Goal: Complete application form: Complete application form

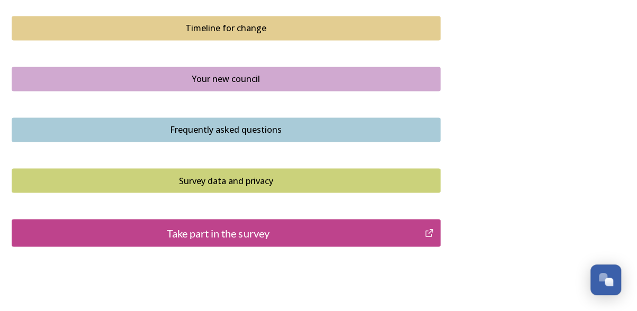
scroll to position [798, 0]
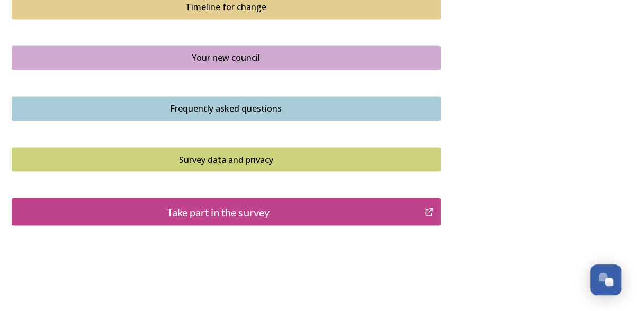
click at [363, 205] on div "Take part in the survey" at bounding box center [218, 212] width 402 height 16
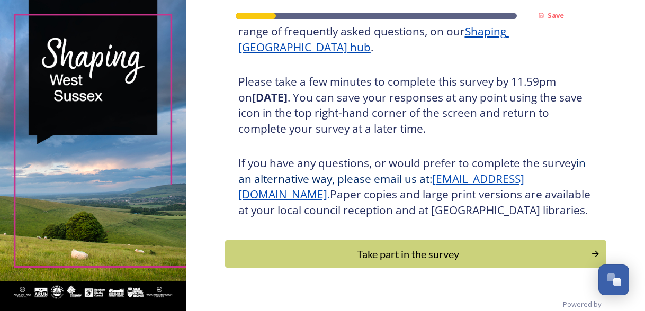
scroll to position [197, 0]
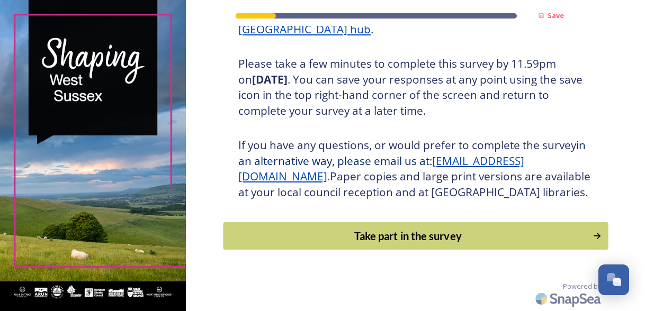
click at [504, 244] on button "Take part in the survey" at bounding box center [415, 236] width 385 height 28
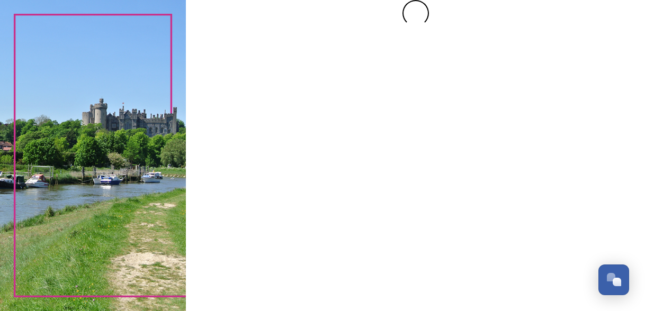
scroll to position [0, 0]
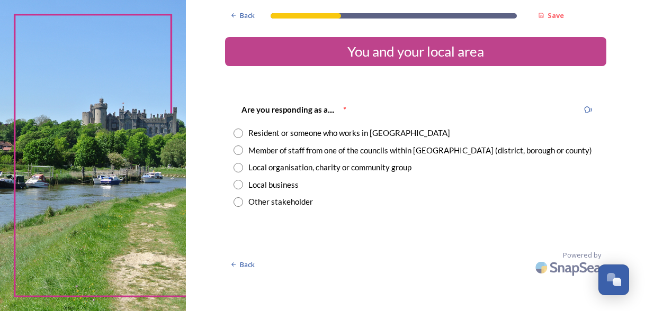
click at [283, 133] on div "Resident or someone who works in [GEOGRAPHIC_DATA]" at bounding box center [349, 133] width 202 height 12
radio input "true"
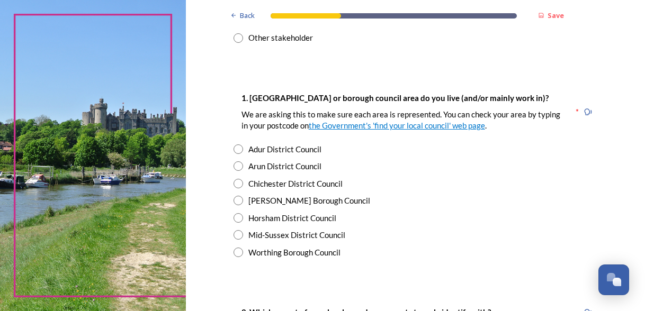
scroll to position [169, 0]
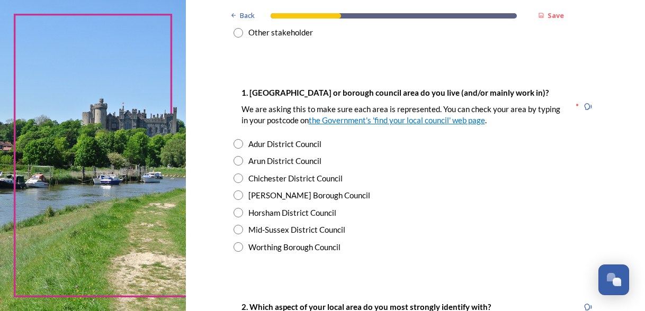
click at [236, 176] on input "radio" at bounding box center [239, 179] width 10 height 10
radio input "true"
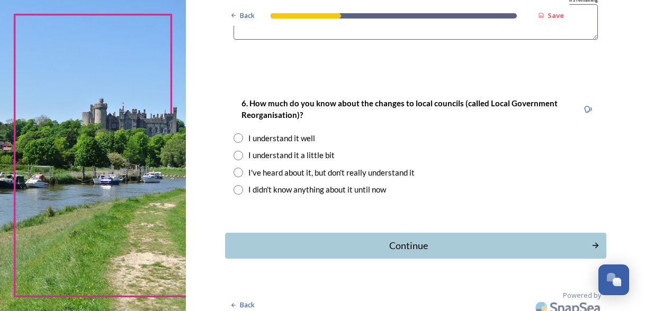
scroll to position [926, 0]
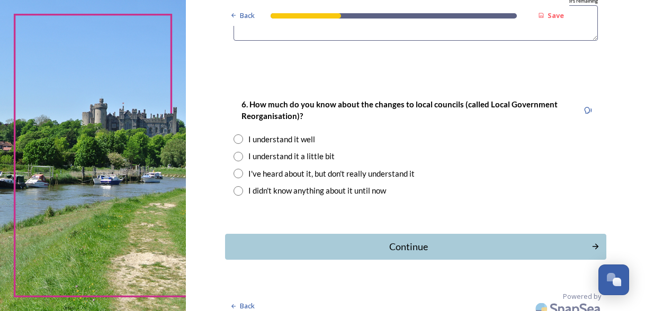
click at [258, 138] on div "I understand it well" at bounding box center [281, 139] width 67 height 12
radio input "true"
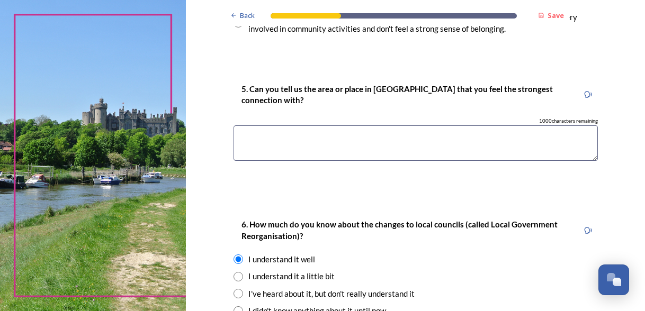
scroll to position [714, 0]
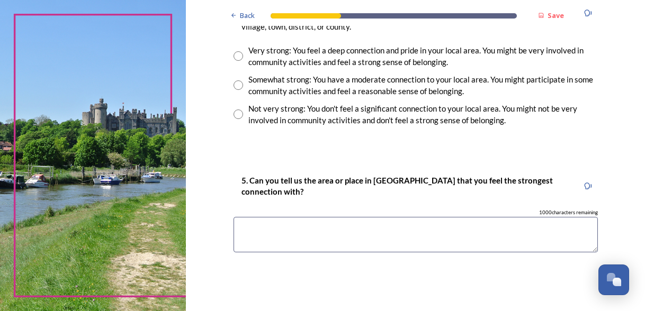
click at [350, 236] on textarea at bounding box center [416, 234] width 364 height 35
type textarea "Chichester and Arundel"
click at [235, 56] on input "radio" at bounding box center [239, 56] width 10 height 10
radio input "true"
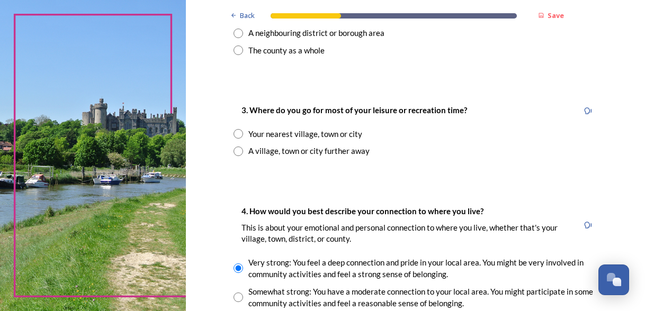
scroll to position [495, 0]
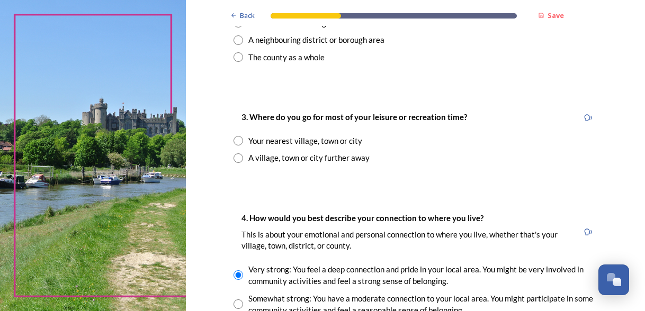
click at [236, 141] on input "radio" at bounding box center [239, 141] width 10 height 10
radio input "true"
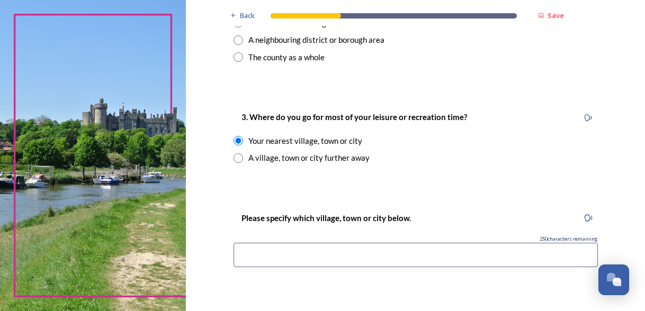
click at [454, 254] on input at bounding box center [416, 255] width 364 height 24
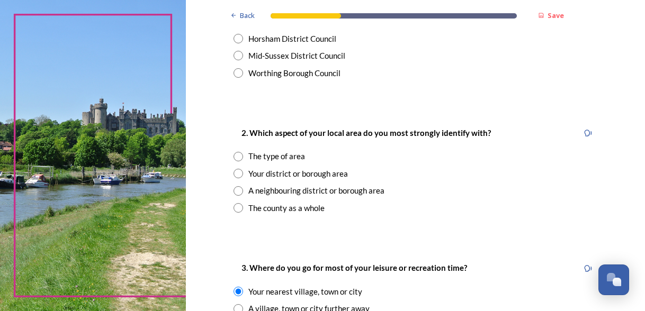
scroll to position [335, 0]
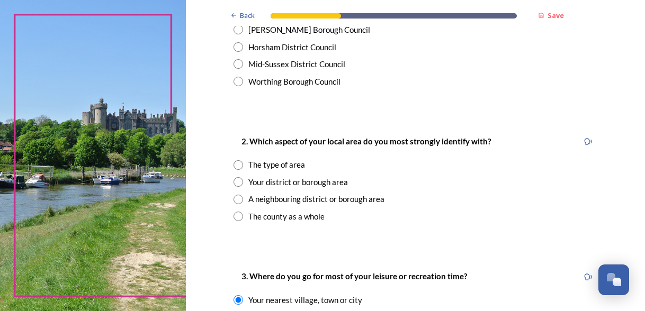
type input "Chichester"
click at [234, 215] on input "radio" at bounding box center [239, 217] width 10 height 10
radio input "true"
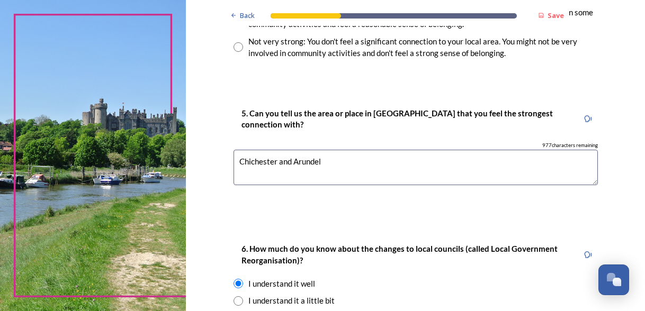
scroll to position [1046, 0]
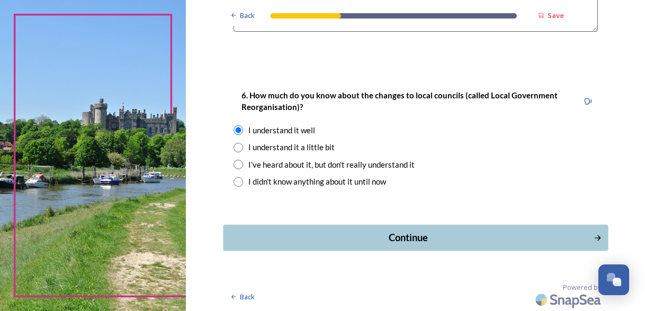
click at [529, 238] on div "Continue" at bounding box center [408, 238] width 359 height 14
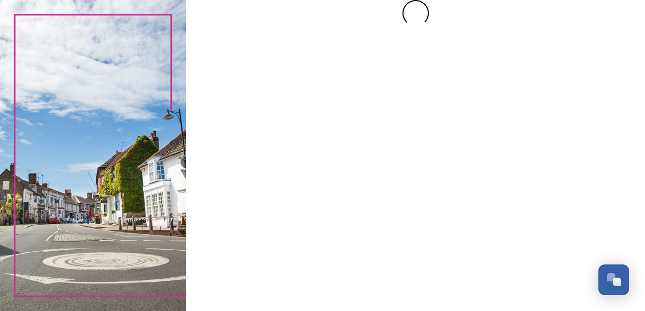
scroll to position [0, 0]
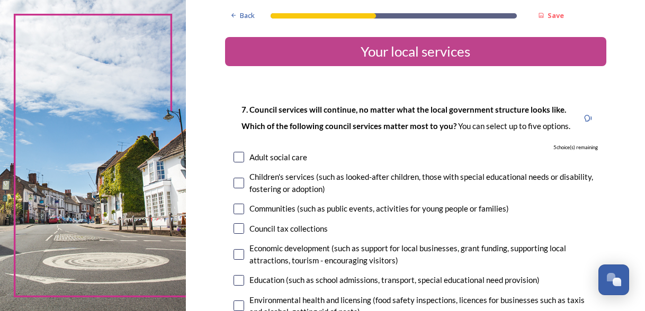
click at [234, 154] on input "checkbox" at bounding box center [239, 157] width 11 height 11
checkbox input "true"
click at [235, 183] on input "checkbox" at bounding box center [239, 183] width 11 height 11
checkbox input "true"
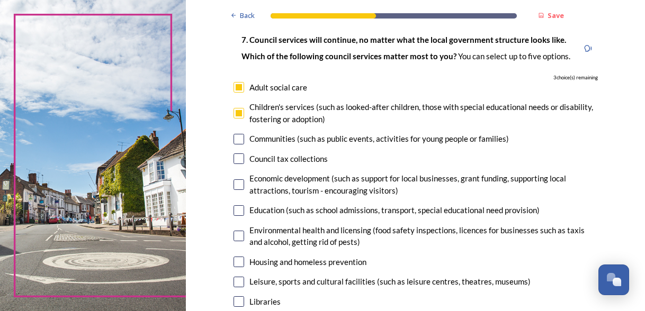
scroll to position [85, 0]
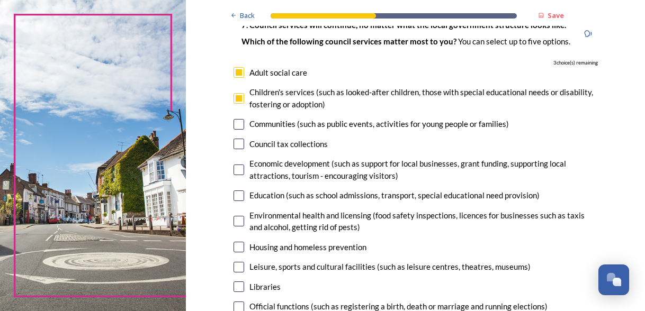
click at [235, 195] on input "checkbox" at bounding box center [239, 196] width 11 height 11
checkbox input "true"
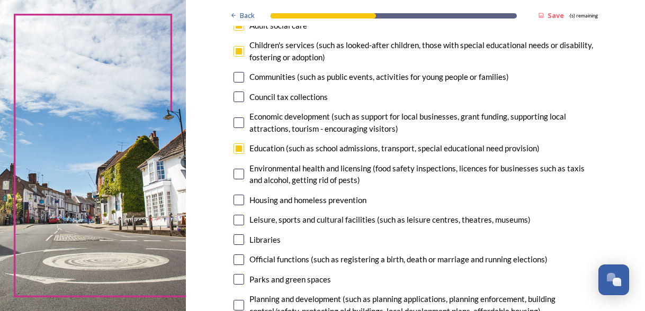
scroll to position [148, 0]
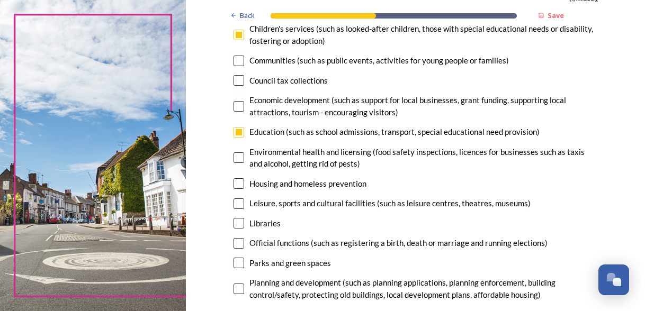
click at [235, 226] on input "checkbox" at bounding box center [239, 223] width 11 height 11
checkbox input "true"
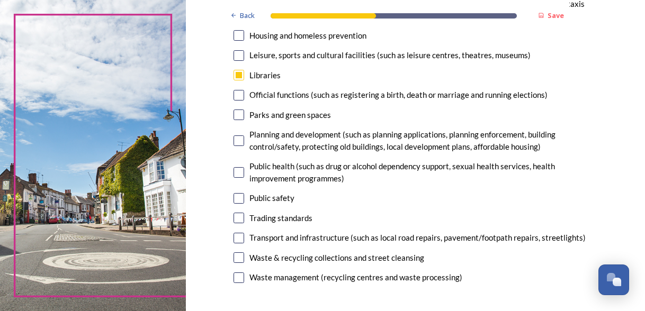
scroll to position [318, 0]
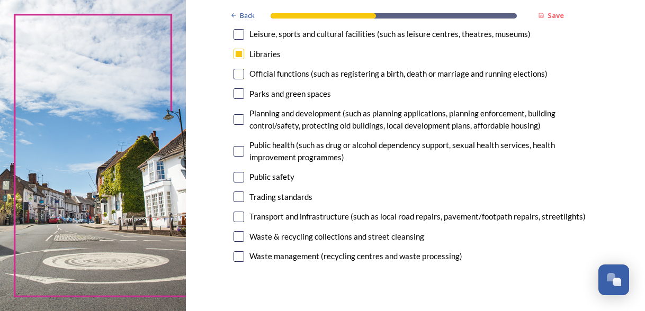
click at [234, 178] on input "checkbox" at bounding box center [239, 177] width 11 height 11
checkbox input "true"
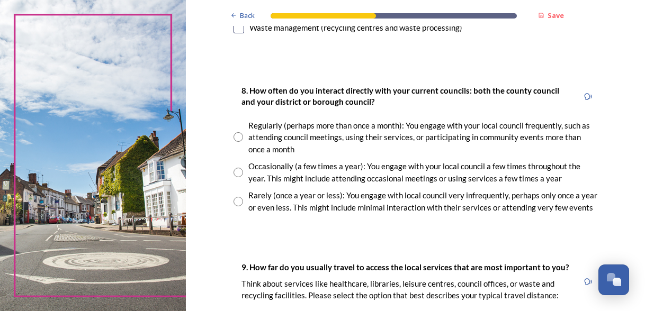
scroll to position [551, 0]
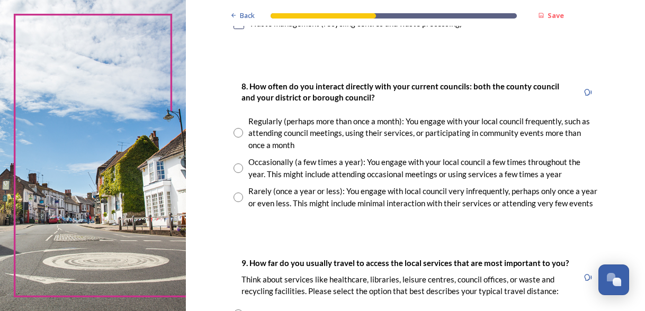
click at [234, 165] on input "radio" at bounding box center [239, 169] width 10 height 10
radio input "true"
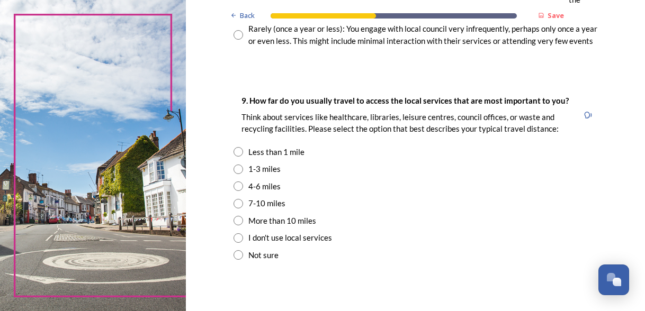
scroll to position [720, 0]
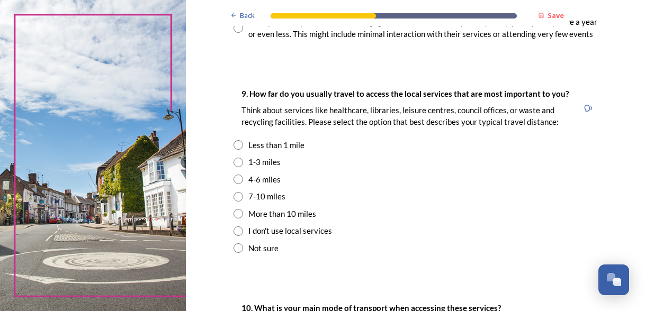
click at [235, 196] on input "radio" at bounding box center [239, 197] width 10 height 10
radio input "true"
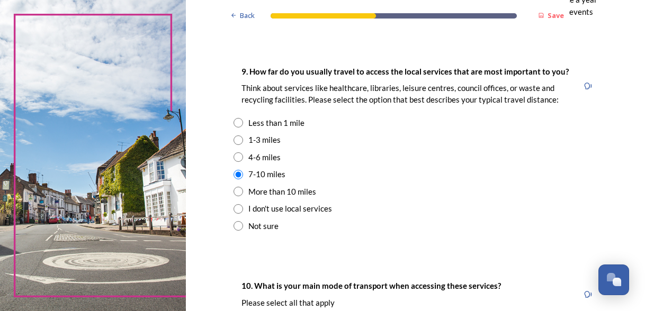
scroll to position [746, 0]
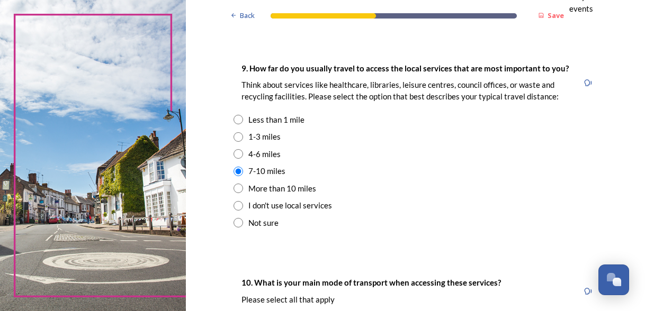
click at [234, 155] on input "radio" at bounding box center [239, 154] width 10 height 10
radio input "true"
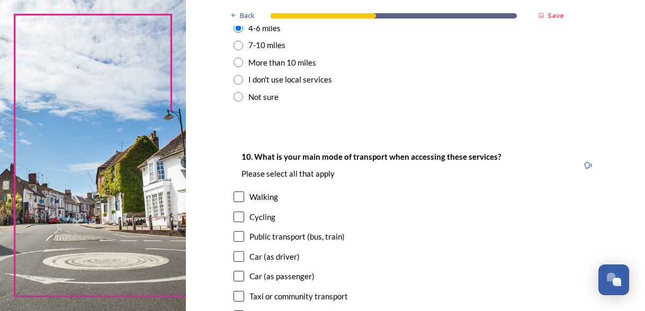
scroll to position [961, 0]
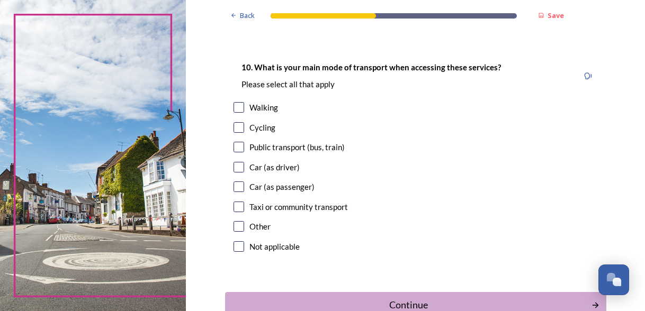
click at [234, 108] on input "checkbox" at bounding box center [239, 107] width 11 height 11
checkbox input "true"
click at [234, 168] on input "checkbox" at bounding box center [239, 167] width 11 height 11
checkbox input "true"
click at [347, 300] on div "Continue" at bounding box center [408, 305] width 359 height 14
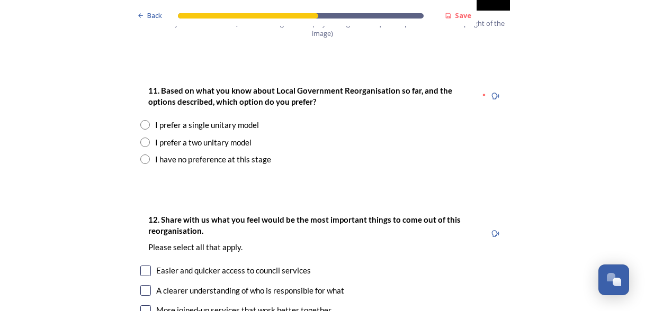
scroll to position [1398, 0]
click at [141, 120] on input "radio" at bounding box center [145, 125] width 10 height 10
radio input "true"
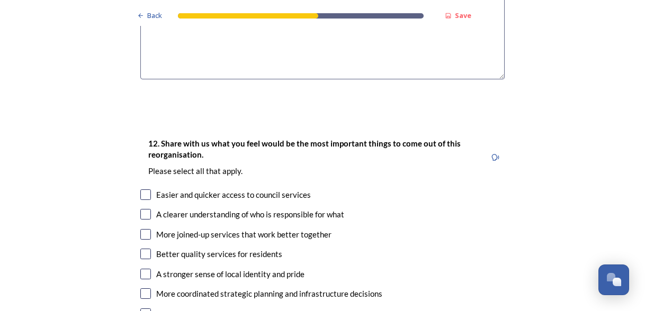
scroll to position [1716, 0]
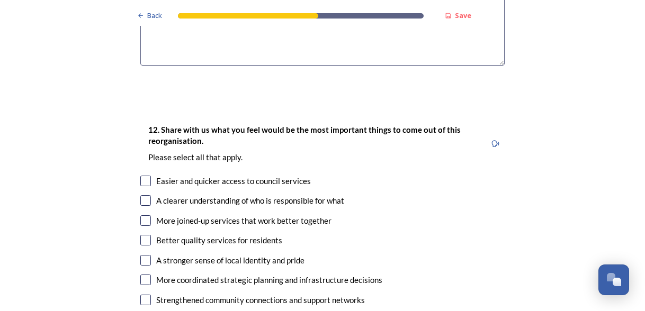
type textarea "It makes no sense to carve [GEOGRAPHIC_DATA] up. If any other option rather tha…"
click at [142, 176] on input "checkbox" at bounding box center [145, 181] width 11 height 11
checkbox input "true"
click at [141, 195] on input "checkbox" at bounding box center [145, 200] width 11 height 11
checkbox input "true"
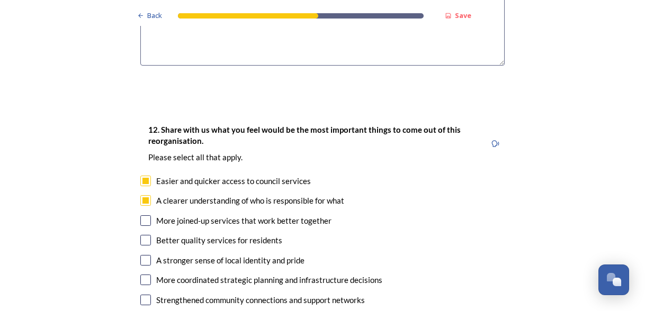
click at [143, 216] on input "checkbox" at bounding box center [145, 221] width 11 height 11
checkbox input "true"
click at [142, 235] on input "checkbox" at bounding box center [145, 240] width 11 height 11
checkbox input "true"
click at [142, 275] on input "checkbox" at bounding box center [145, 280] width 11 height 11
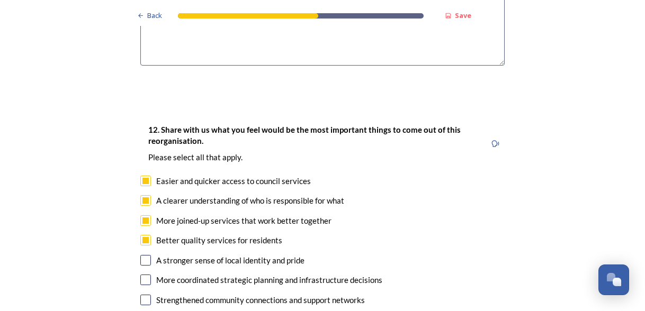
checkbox input "true"
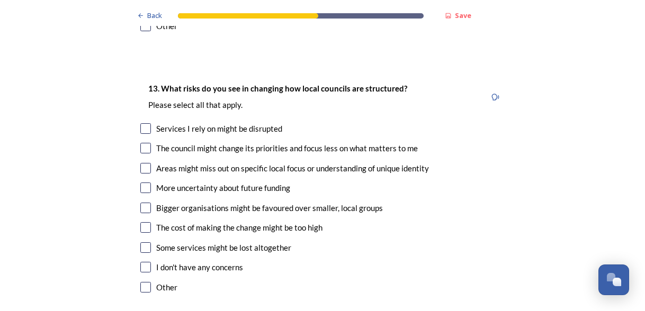
scroll to position [2076, 0]
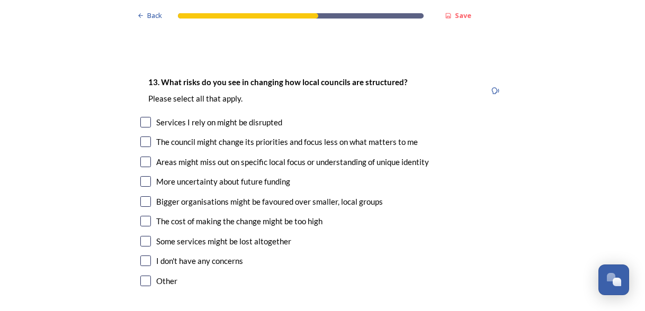
click at [142, 236] on input "checkbox" at bounding box center [145, 241] width 11 height 11
checkbox input "true"
click at [146, 117] on input "checkbox" at bounding box center [145, 122] width 11 height 11
checkbox input "true"
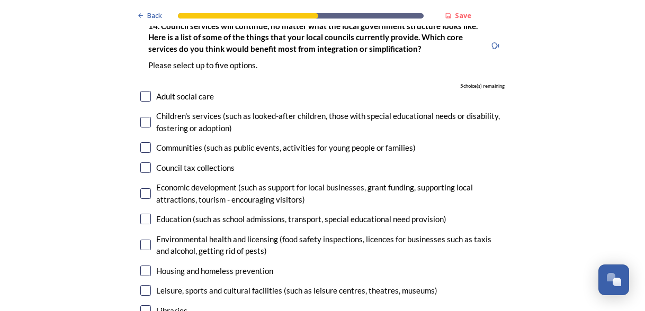
scroll to position [2415, 0]
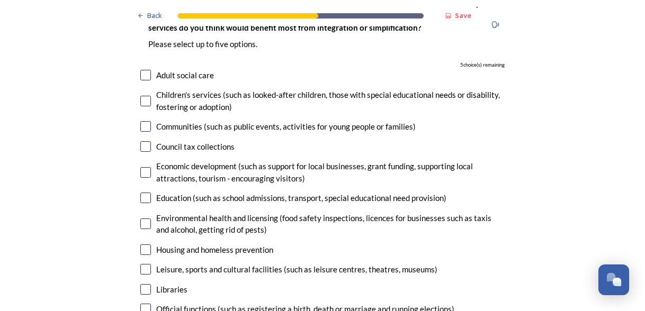
click at [145, 193] on input "checkbox" at bounding box center [145, 198] width 11 height 11
checkbox input "true"
click at [143, 70] on input "checkbox" at bounding box center [145, 75] width 11 height 11
checkbox input "true"
click at [143, 96] on input "checkbox" at bounding box center [145, 101] width 11 height 11
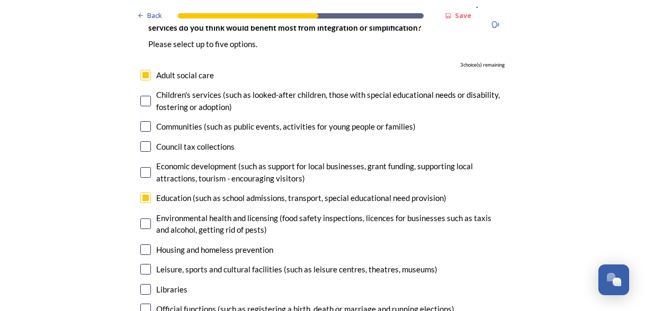
checkbox input "true"
click at [141, 284] on input "checkbox" at bounding box center [145, 289] width 11 height 11
checkbox input "true"
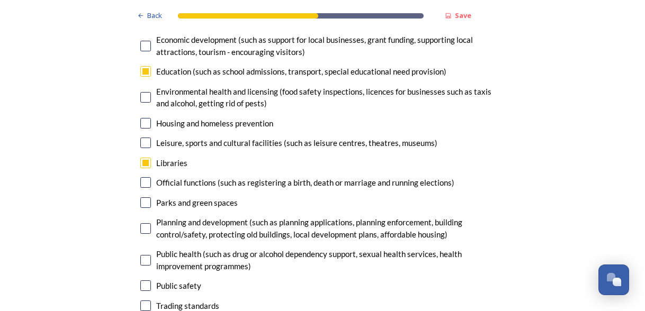
scroll to position [2542, 0]
click at [143, 255] on input "checkbox" at bounding box center [145, 260] width 11 height 11
checkbox input "true"
click at [142, 280] on input "checkbox" at bounding box center [145, 285] width 11 height 11
checkbox input "false"
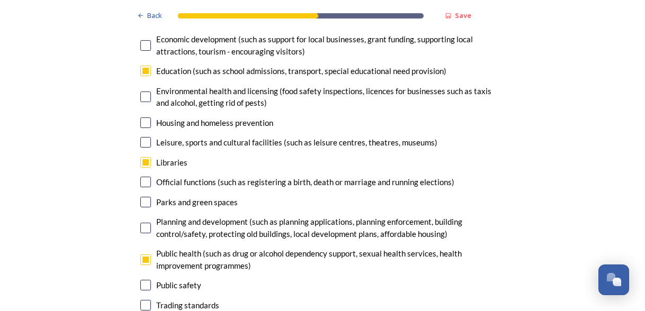
click at [145, 255] on input "checkbox" at bounding box center [145, 260] width 11 height 11
checkbox input "false"
click at [141, 280] on input "checkbox" at bounding box center [145, 285] width 11 height 11
checkbox input "true"
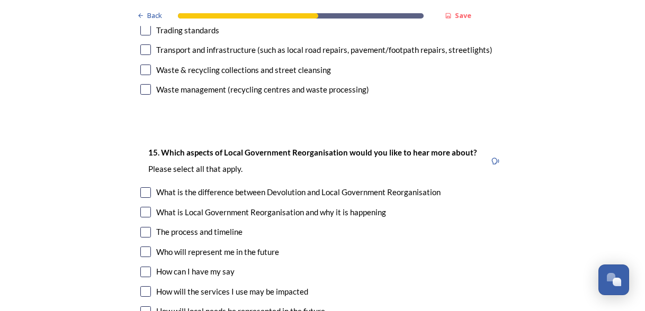
scroll to position [2839, 0]
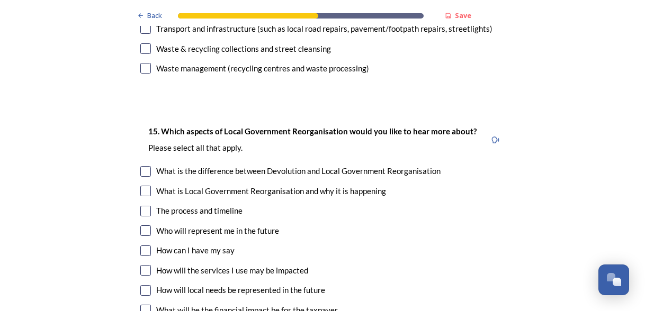
click at [144, 166] on input "checkbox" at bounding box center [145, 171] width 11 height 11
checkbox input "true"
click at [141, 206] on input "checkbox" at bounding box center [145, 211] width 11 height 11
checkbox input "true"
click at [140, 226] on input "checkbox" at bounding box center [145, 231] width 11 height 11
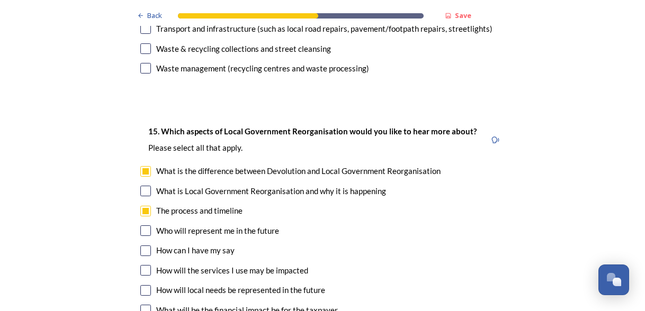
checkbox input "true"
drag, startPoint x: 141, startPoint y: 240, endPoint x: 392, endPoint y: 247, distance: 251.2
click at [392, 247] on div "15. Which aspects of Local Government Reorganisation would you like to hear mor…" at bounding box center [322, 241] width 381 height 255
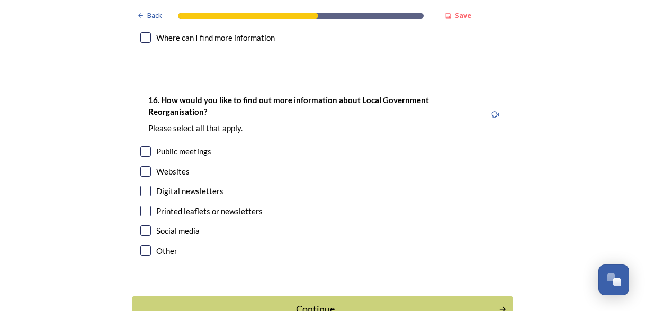
scroll to position [3157, 0]
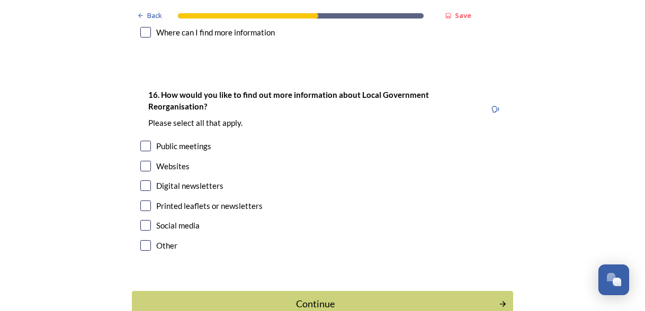
click at [145, 161] on input "checkbox" at bounding box center [145, 166] width 11 height 11
checkbox input "true"
click at [142, 181] on input "checkbox" at bounding box center [145, 186] width 11 height 11
checkbox input "true"
click at [314, 297] on div "Continue" at bounding box center [315, 304] width 359 height 14
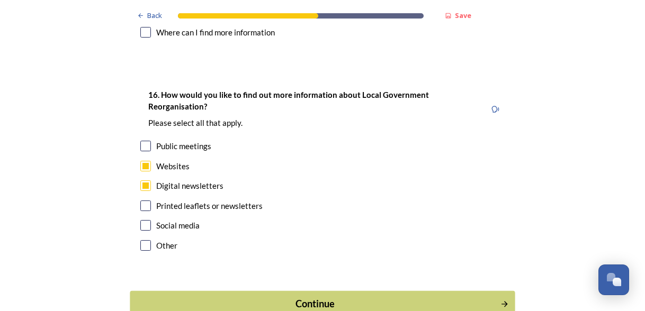
scroll to position [0, 0]
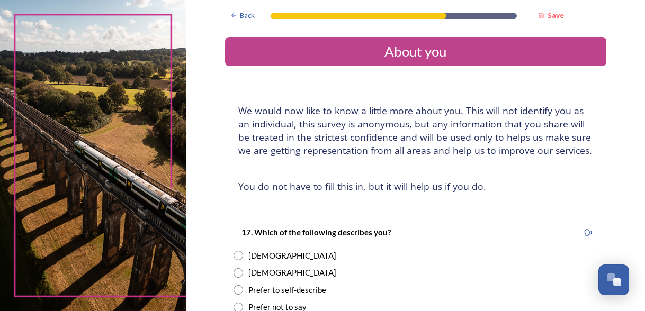
click at [235, 274] on input "radio" at bounding box center [239, 274] width 10 height 10
radio input "true"
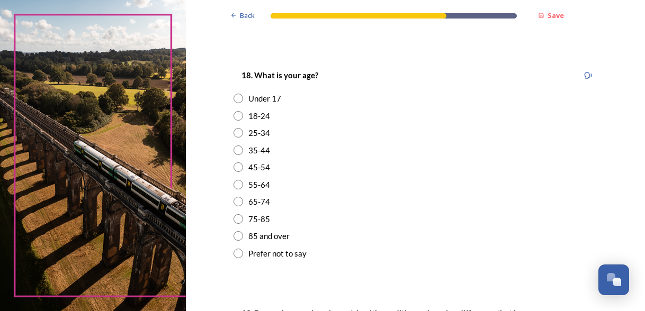
scroll to position [297, 0]
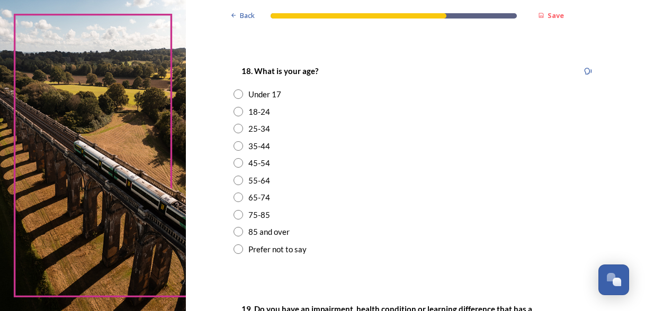
click at [234, 164] on input "radio" at bounding box center [239, 163] width 10 height 10
radio input "true"
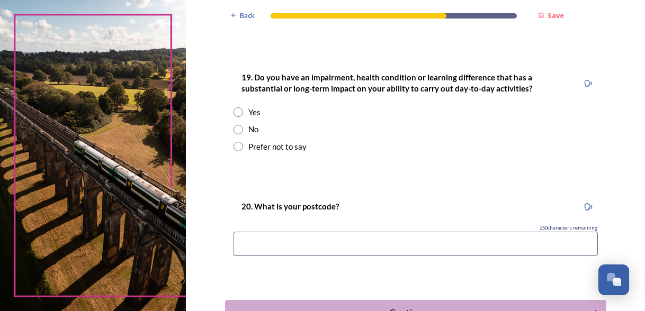
scroll to position [530, 0]
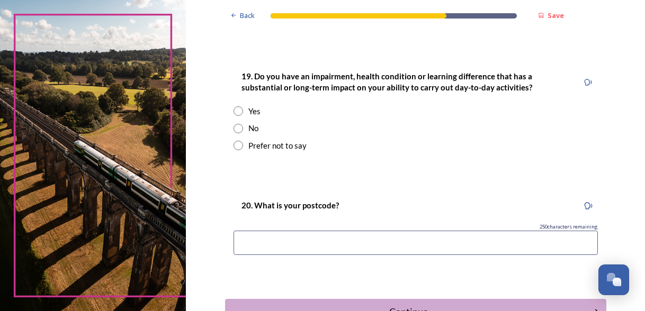
click at [234, 129] on input "radio" at bounding box center [239, 129] width 10 height 10
radio input "true"
click at [252, 240] on input at bounding box center [416, 243] width 364 height 24
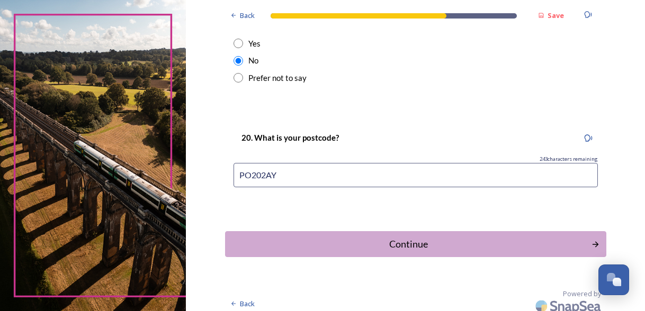
scroll to position [604, 0]
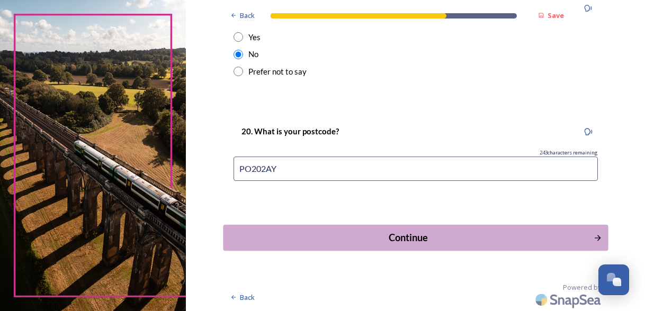
type input "PO202AY"
click at [523, 240] on div "Continue" at bounding box center [408, 238] width 359 height 14
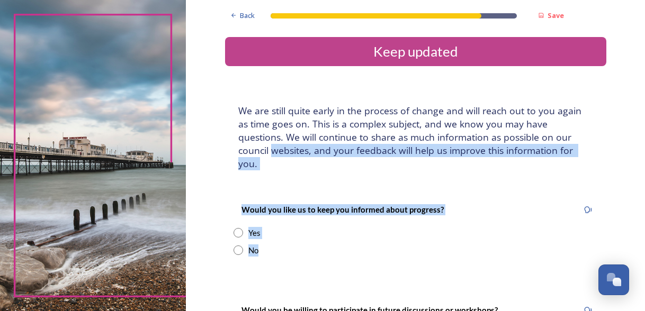
drag, startPoint x: 523, startPoint y: 240, endPoint x: 229, endPoint y: 172, distance: 301.7
click at [229, 172] on div "Back Save Keep updated We are still quite early in the process of change and wi…" at bounding box center [415, 240] width 381 height 481
drag, startPoint x: 229, startPoint y: 172, endPoint x: 235, endPoint y: 237, distance: 65.4
click at [235, 246] on input "radio" at bounding box center [239, 251] width 10 height 10
radio input "true"
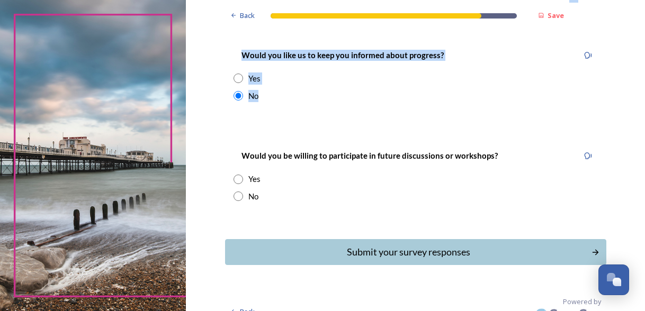
scroll to position [157, 0]
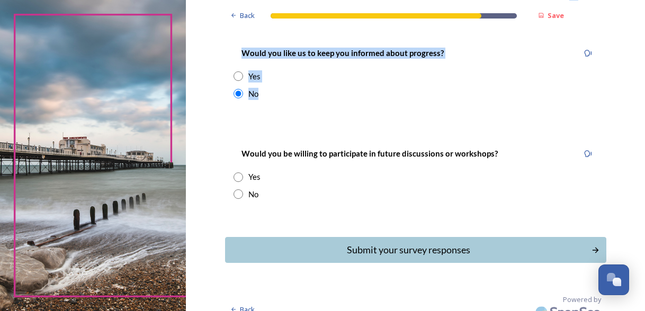
click at [234, 190] on input "radio" at bounding box center [239, 195] width 10 height 10
radio input "true"
click at [347, 243] on div "Submit your survey responses" at bounding box center [408, 250] width 359 height 14
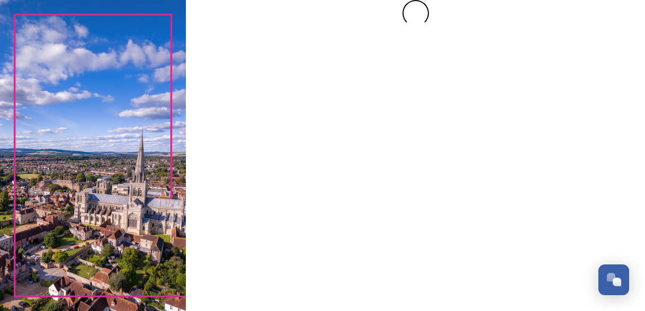
scroll to position [0, 0]
